Goal: Task Accomplishment & Management: Manage account settings

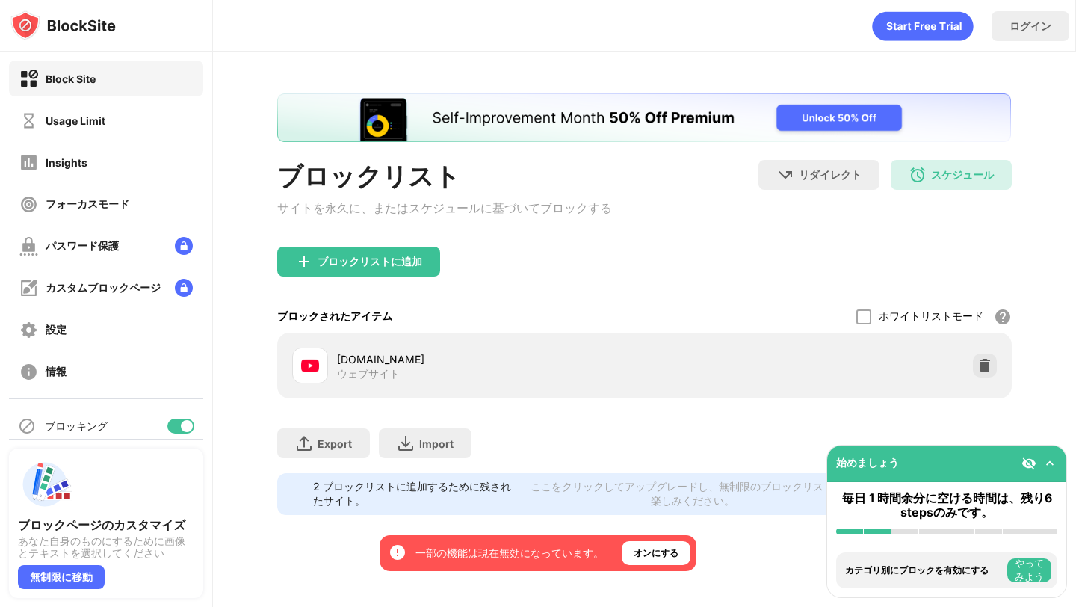
click at [872, 319] on div "ホワイトリストモード ホワイトリスト以外のすべての Web サイトをブロックします。ホワイトリスト モードは URL でのみ機能し、カテゴリやキーワードは含ま…" at bounding box center [934, 316] width 155 height 32
click at [866, 321] on div at bounding box center [864, 316] width 15 height 15
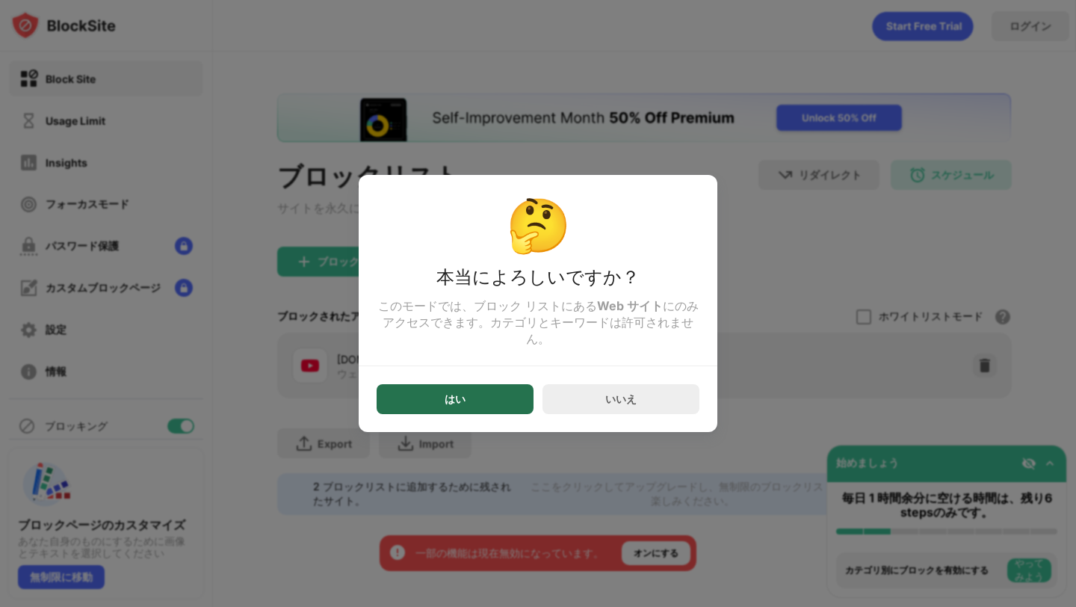
click at [497, 401] on div "はい" at bounding box center [455, 399] width 157 height 30
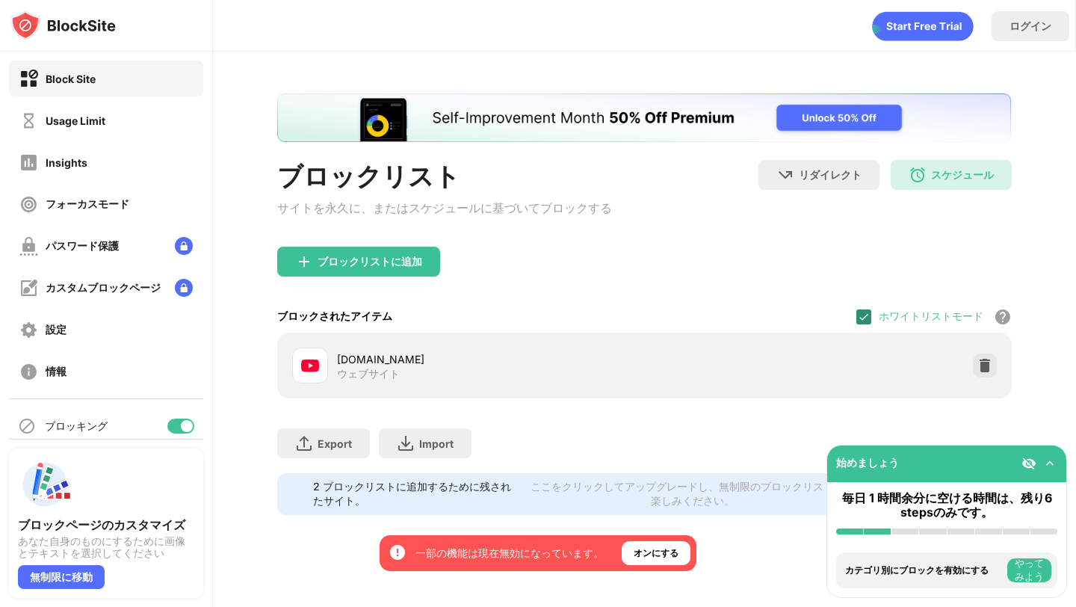
click at [860, 322] on img at bounding box center [864, 317] width 12 height 12
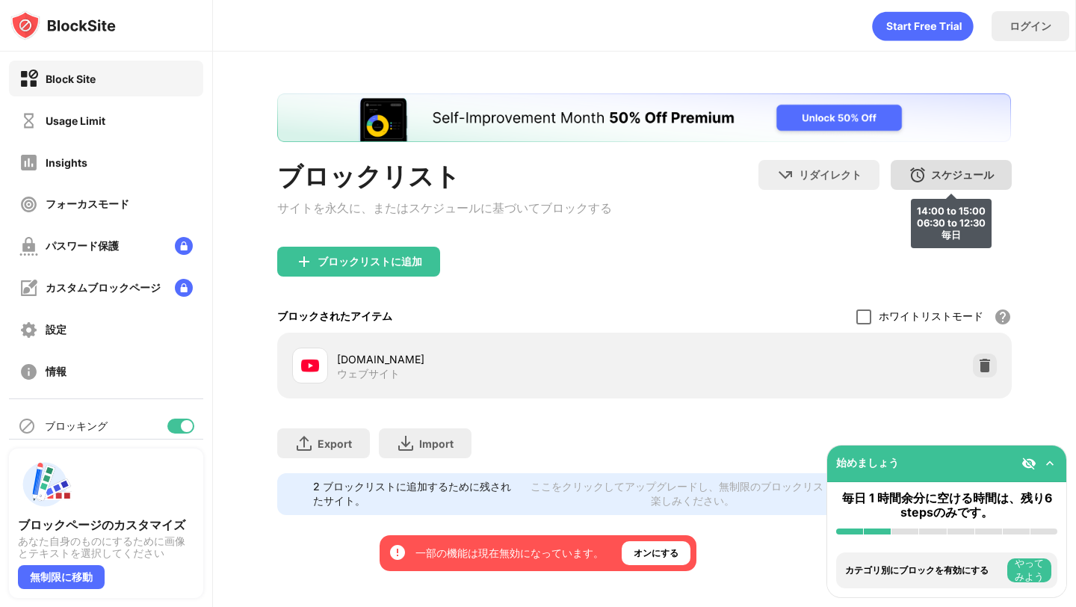
click at [980, 177] on div "スケジュール" at bounding box center [962, 175] width 63 height 14
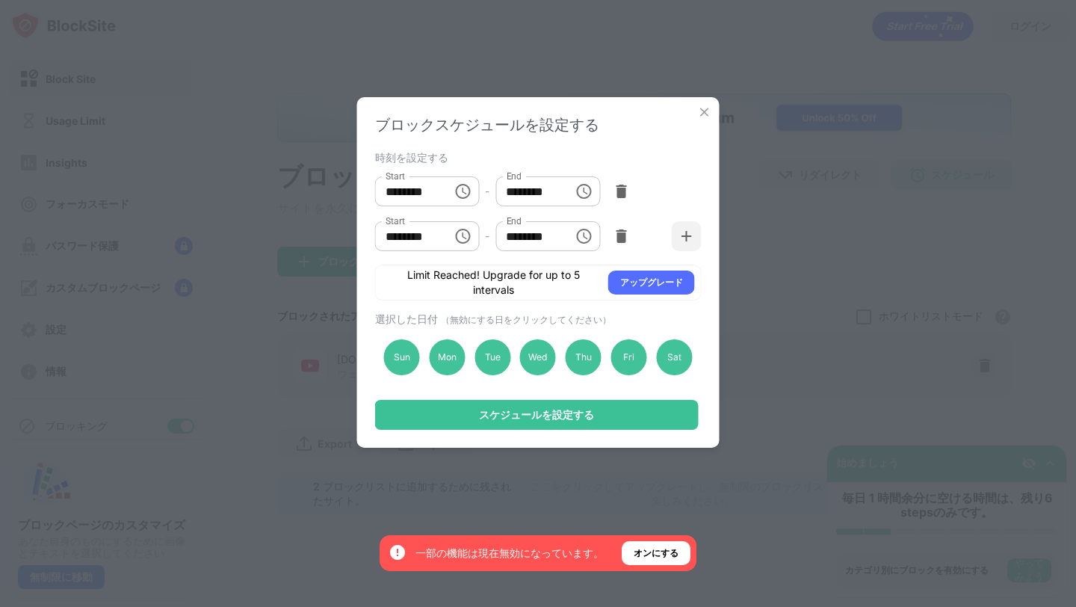
click at [708, 105] on img at bounding box center [704, 112] width 15 height 15
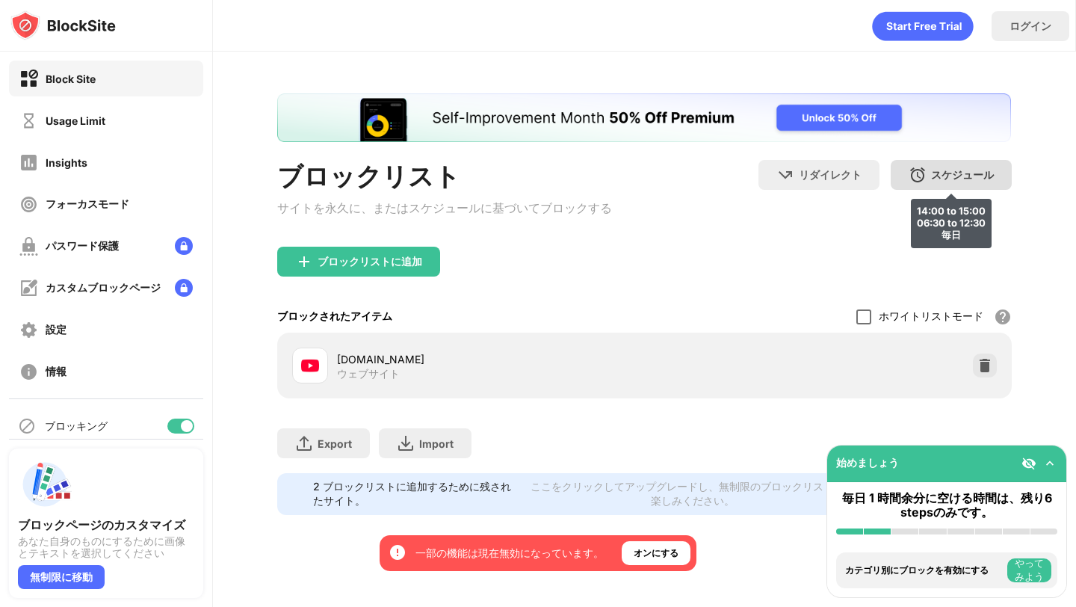
click at [917, 181] on img at bounding box center [918, 175] width 18 height 18
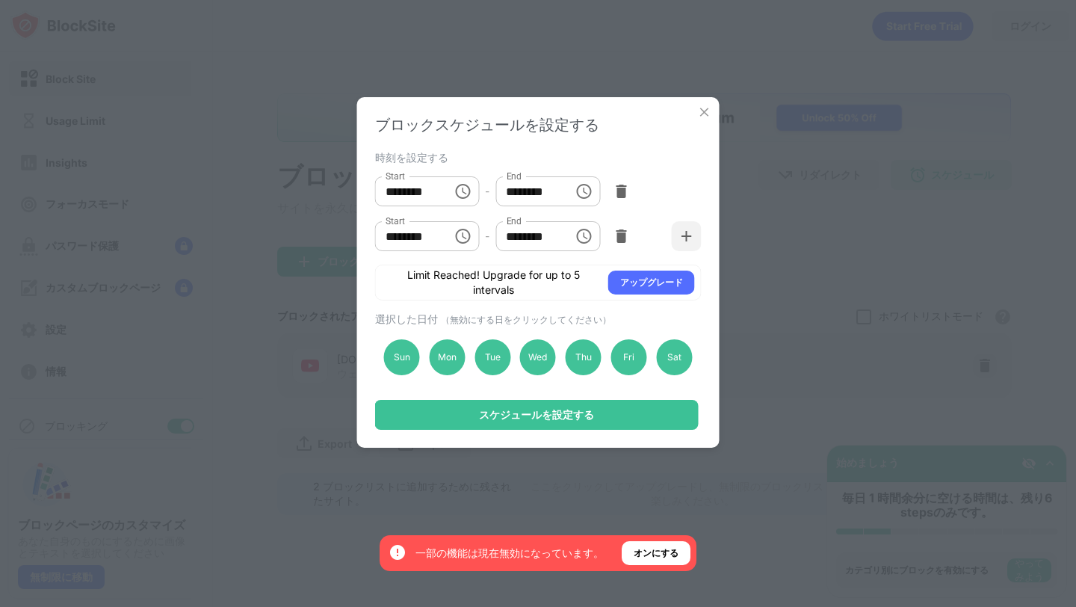
click at [703, 117] on img at bounding box center [704, 112] width 15 height 15
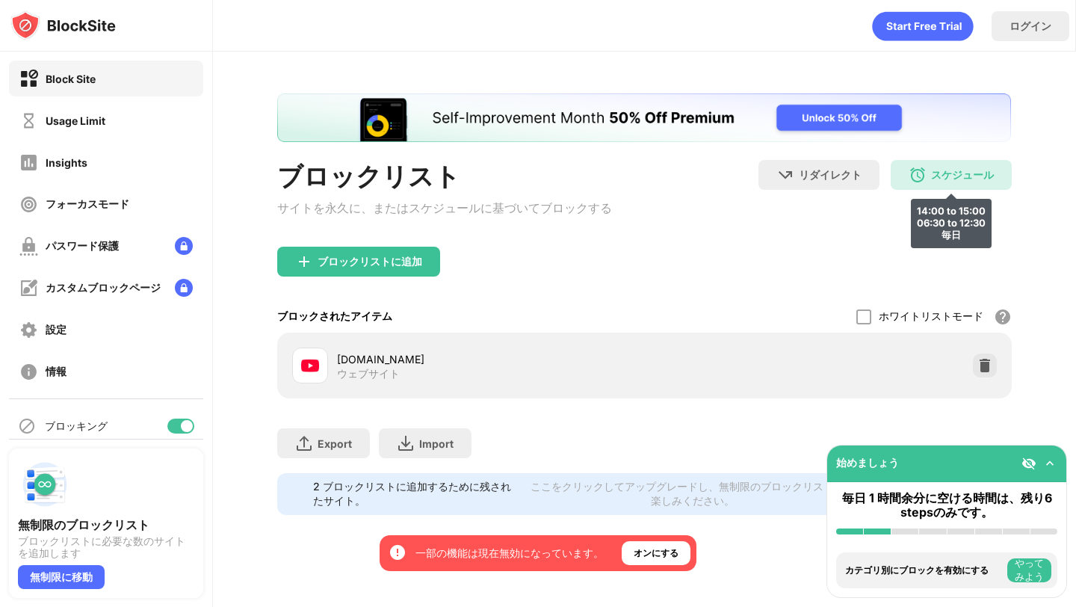
click at [936, 178] on div "スケジュール" at bounding box center [962, 175] width 63 height 14
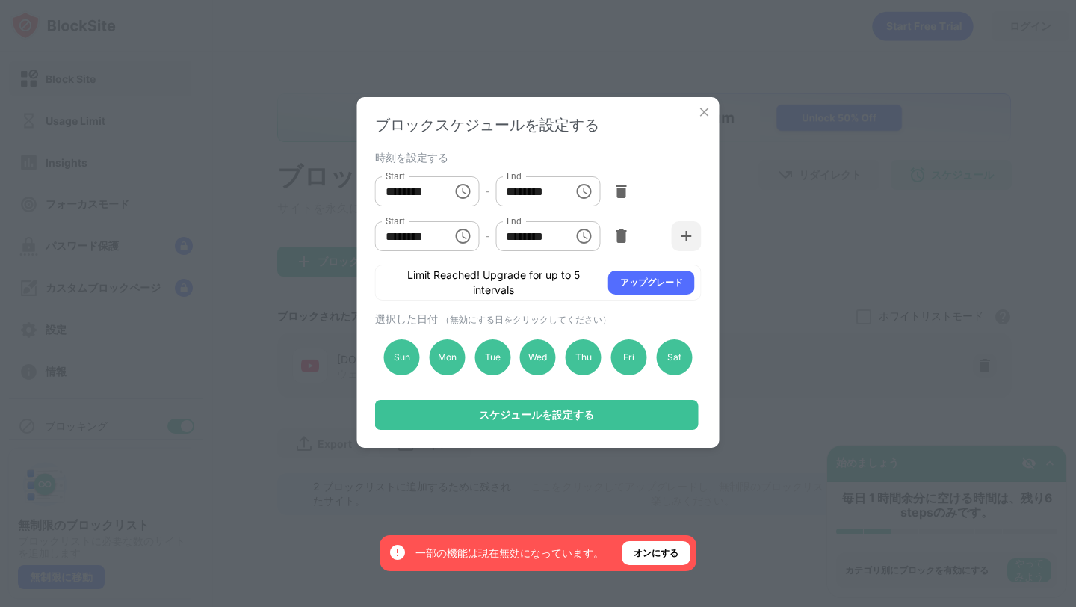
click at [466, 238] on icon "Choose time, selected time is 6:30 AM" at bounding box center [463, 236] width 18 height 18
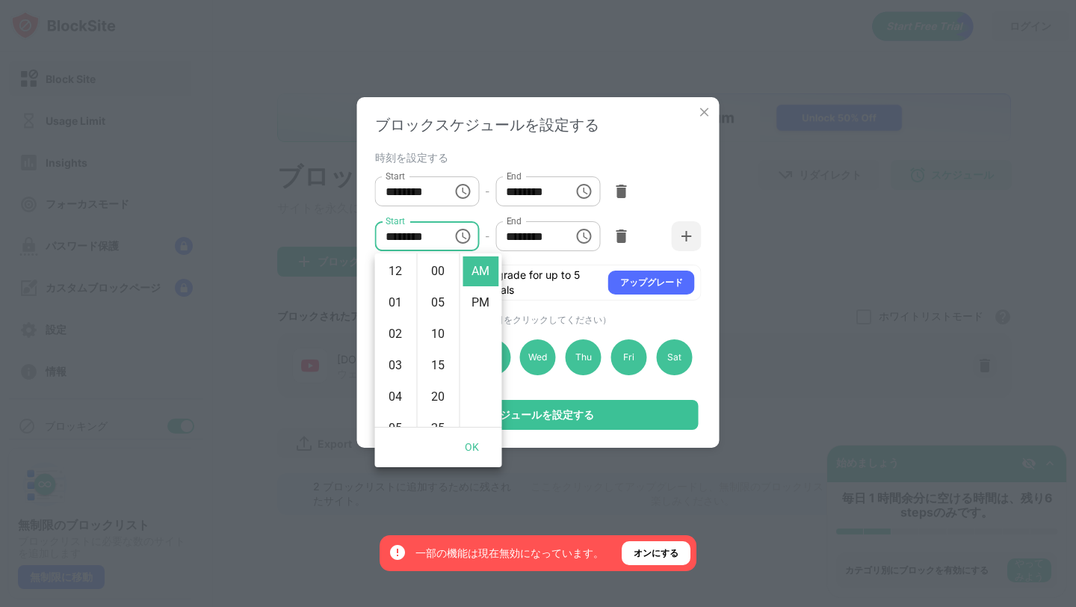
scroll to position [188, 0]
click at [395, 396] on li "11" at bounding box center [396, 402] width 36 height 30
type input "********"
click at [670, 191] on div "Start ******** Start - End ******** End" at bounding box center [538, 191] width 327 height 45
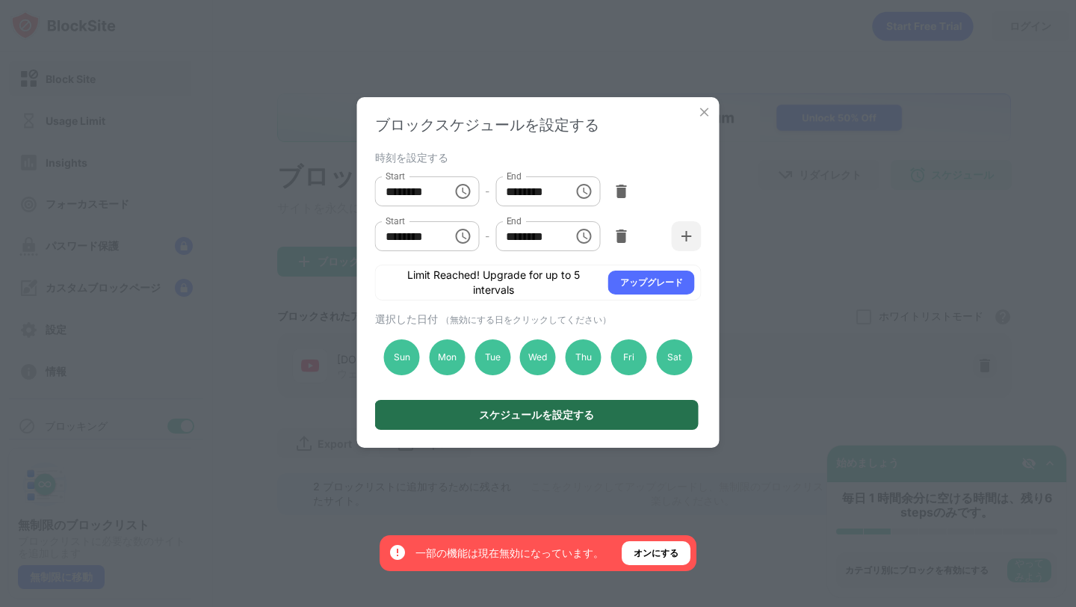
click at [571, 419] on div "スケジュールを設定する" at bounding box center [536, 415] width 115 height 12
